Goal: Task Accomplishment & Management: Manage account settings

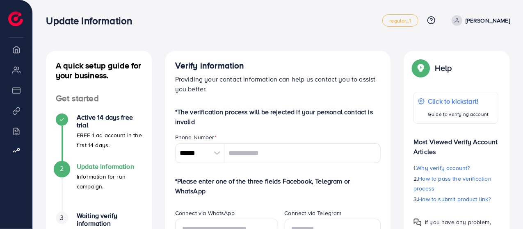
click at [476, 23] on link "[PERSON_NAME]" at bounding box center [480, 20] width 62 height 11
click at [467, 45] on span "Log out" at bounding box center [461, 49] width 22 height 10
